Goal: Transaction & Acquisition: Purchase product/service

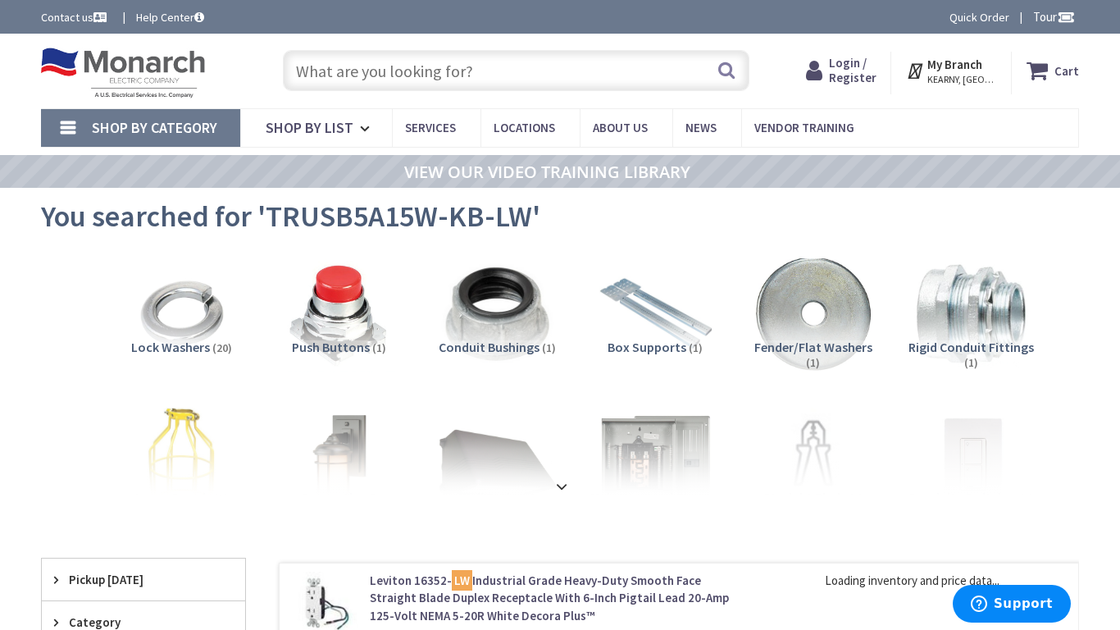
type input "[GEOGRAPHIC_DATA] Reflecting Pool, [STREET_ADDRESS][US_STATE]"
